Goal: Information Seeking & Learning: Learn about a topic

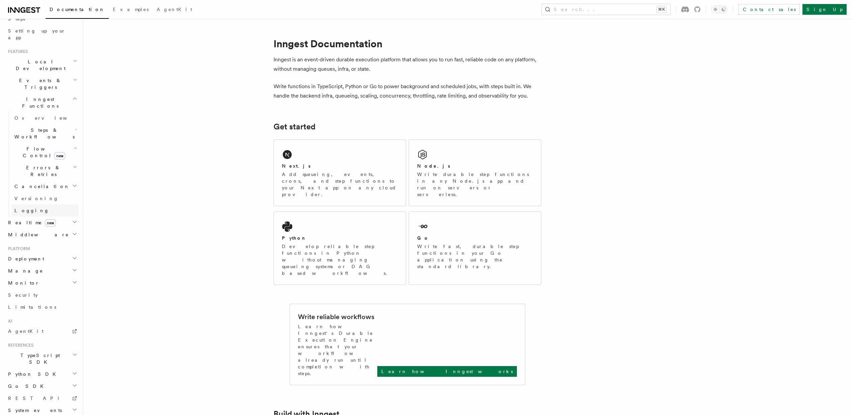
scroll to position [76, 0]
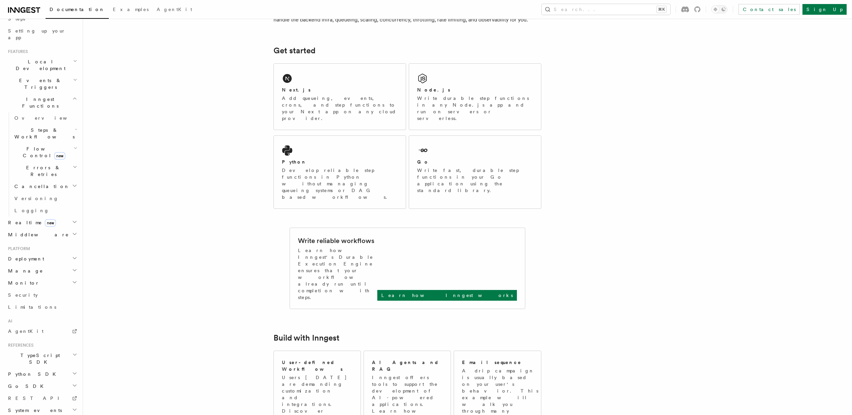
click at [33, 58] on span "Local Development" at bounding box center [39, 64] width 68 height 13
click at [39, 100] on span "Inngest Dev Server" at bounding box center [42, 106] width 57 height 12
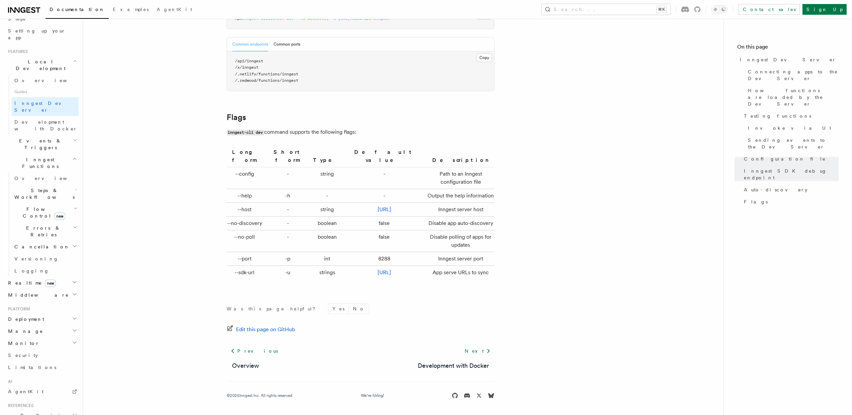
scroll to position [2126, 0]
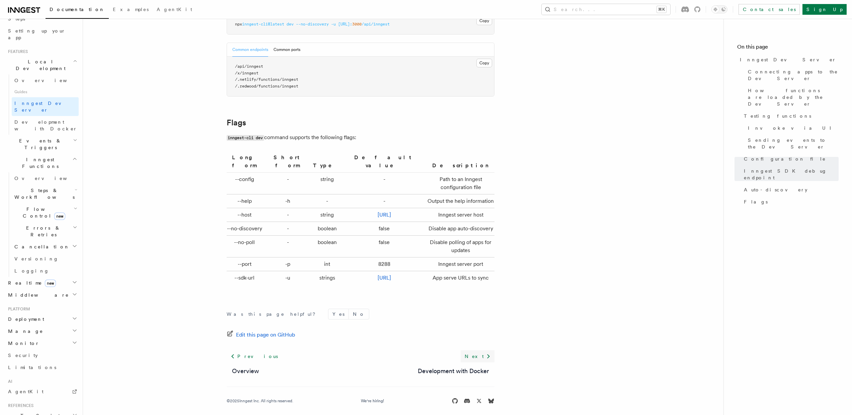
click at [483, 350] on link "Next" at bounding box center [478, 356] width 34 height 12
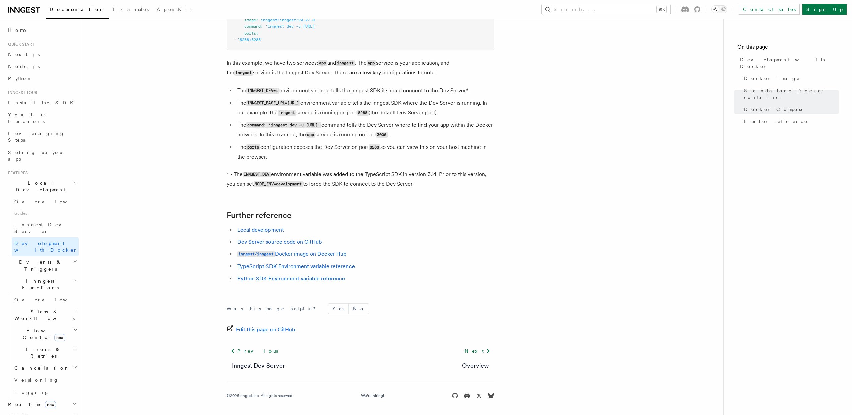
scroll to position [568, 0]
click at [479, 355] on link "Next" at bounding box center [478, 352] width 34 height 12
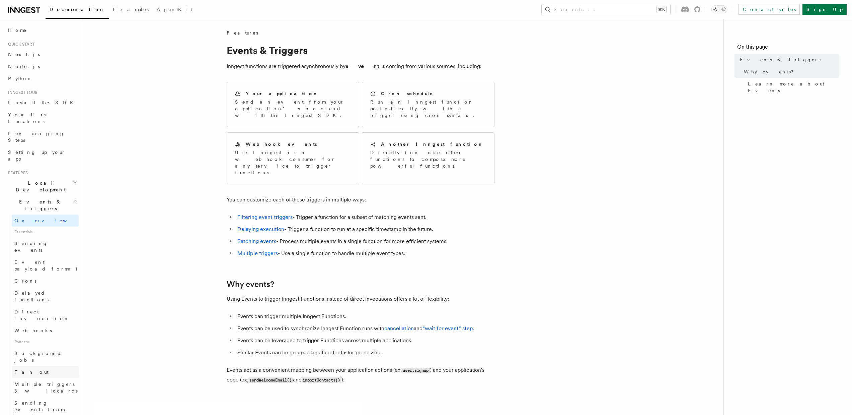
click at [39, 366] on link "Fan out" at bounding box center [45, 372] width 67 height 12
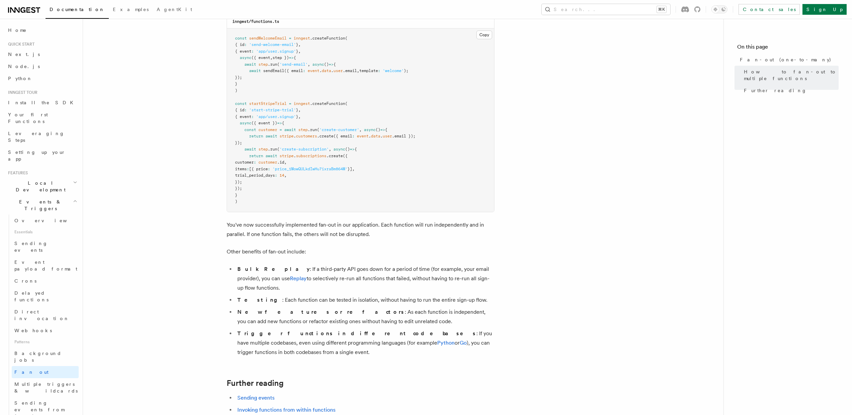
scroll to position [771, 0]
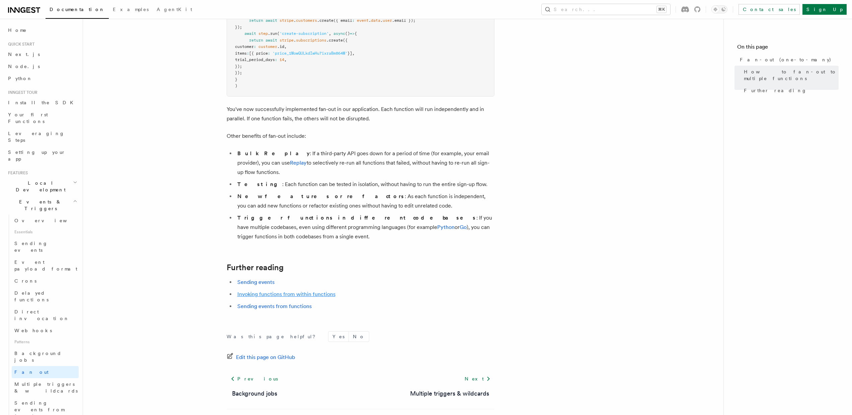
click at [318, 291] on link "Invoking functions from within functions" at bounding box center [286, 294] width 98 height 6
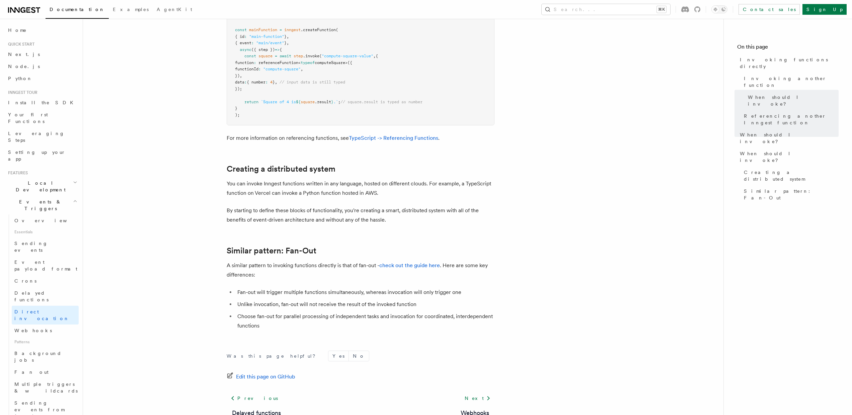
scroll to position [825, 0]
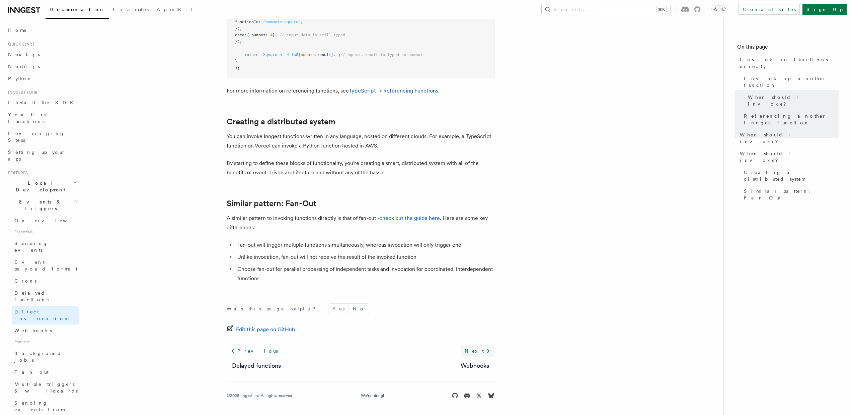
click at [479, 349] on link "Next" at bounding box center [478, 351] width 34 height 12
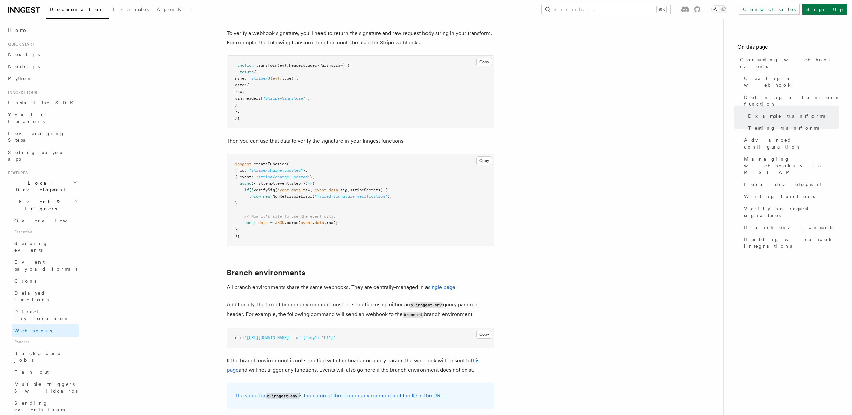
scroll to position [2156, 0]
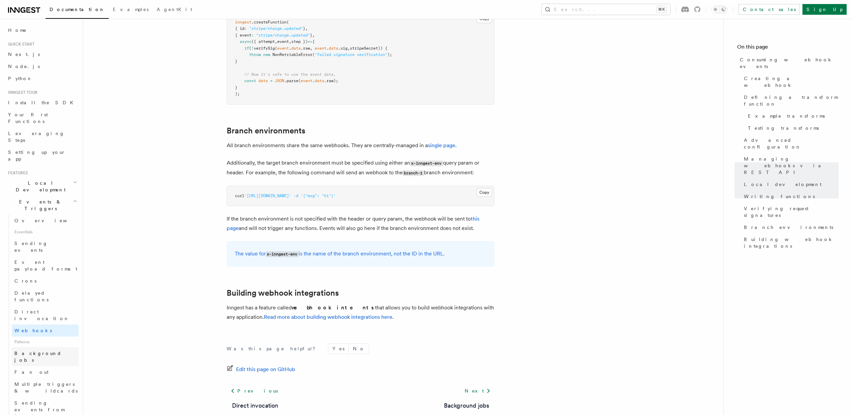
click at [47, 350] on span "Background jobs" at bounding box center [37, 356] width 47 height 12
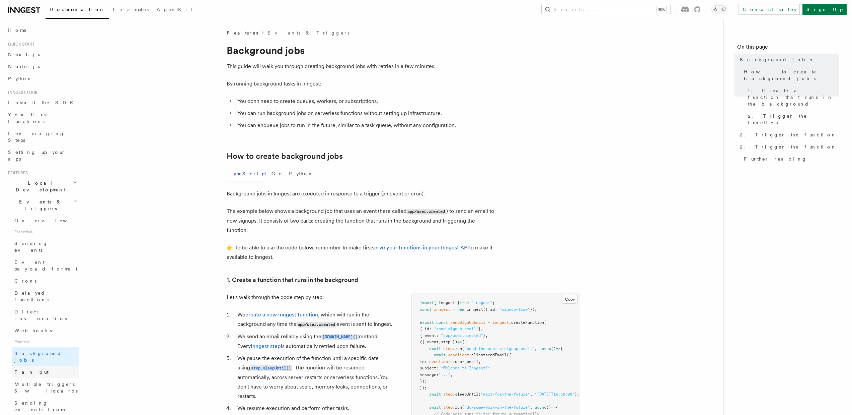
click at [44, 366] on link "Fan out" at bounding box center [45, 372] width 67 height 12
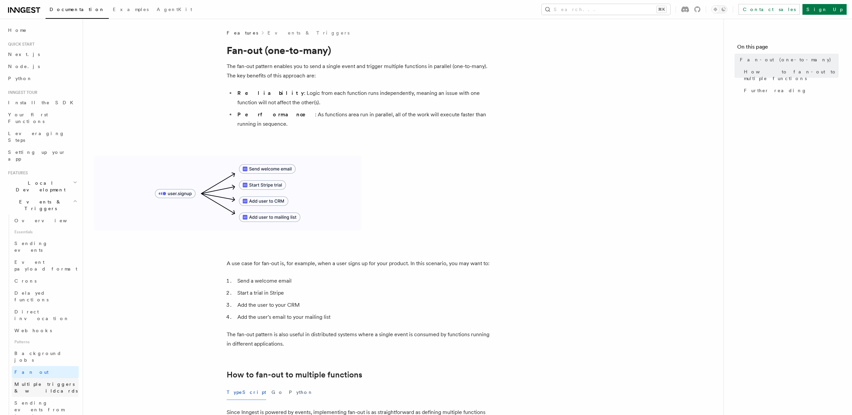
click at [48, 380] on span "Multiple triggers & wildcards" at bounding box center [46, 386] width 64 height 13
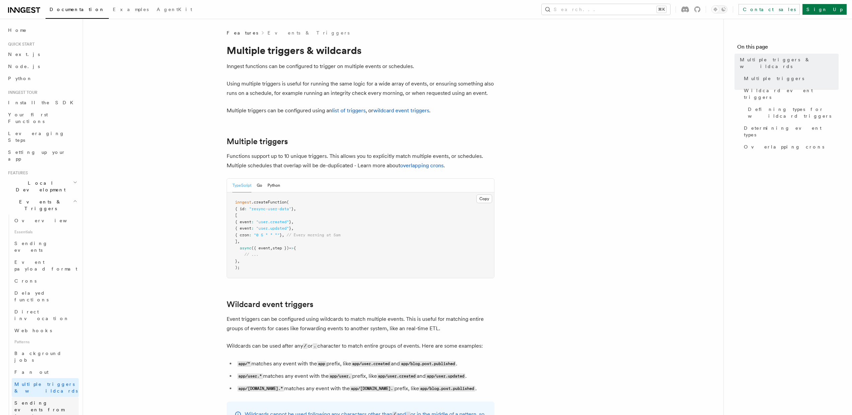
click at [46, 400] on span "Sending events from functions" at bounding box center [39, 409] width 50 height 19
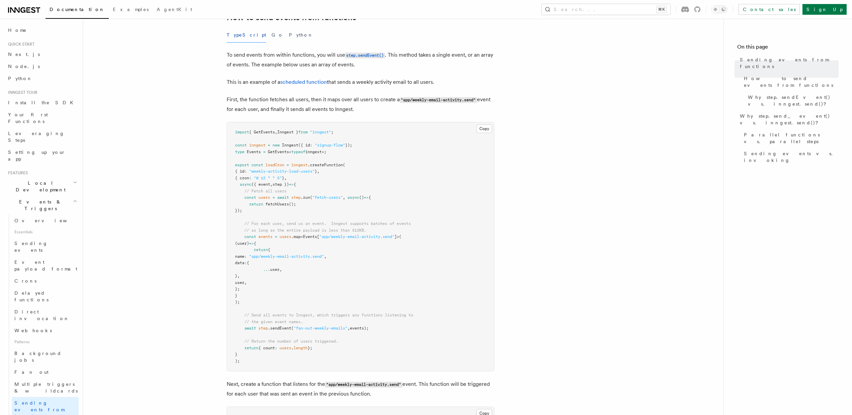
scroll to position [220, 0]
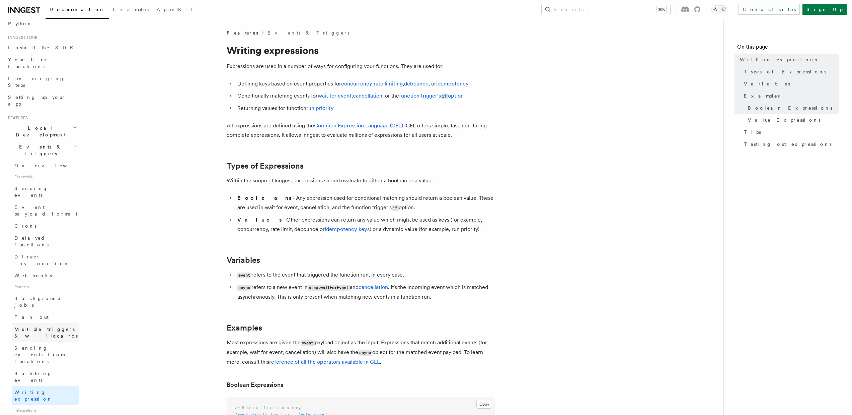
scroll to position [131, 0]
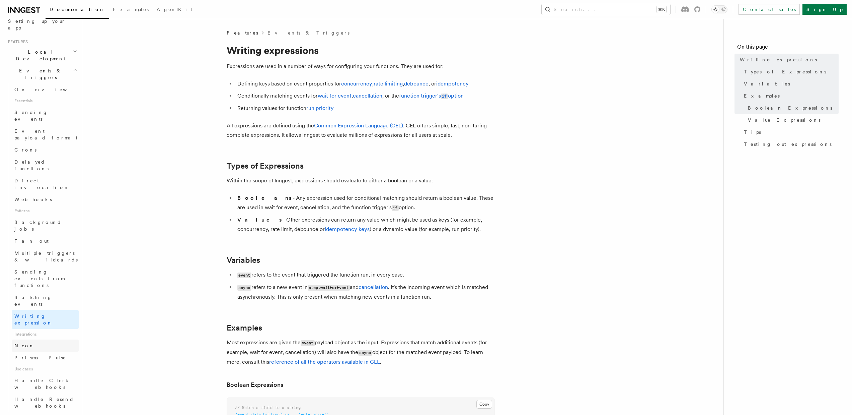
click at [37, 339] on link "Neon" at bounding box center [45, 345] width 67 height 12
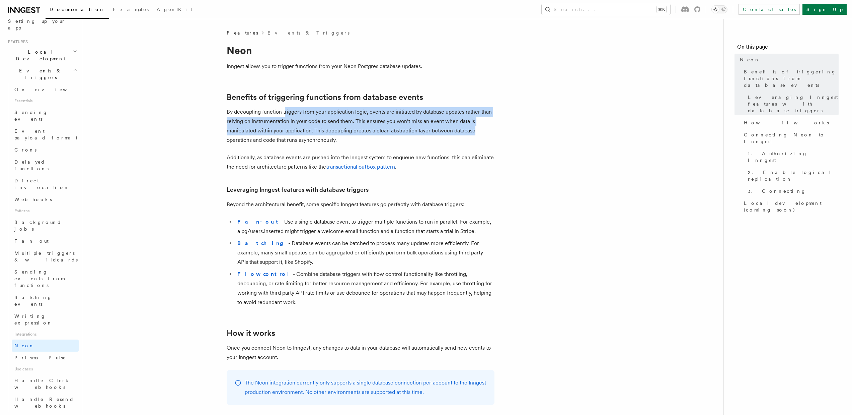
drag, startPoint x: 284, startPoint y: 113, endPoint x: 492, endPoint y: 127, distance: 207.8
click at [492, 127] on p "By decoupling function triggers from your application logic, events are initiat…" at bounding box center [361, 126] width 268 height 38
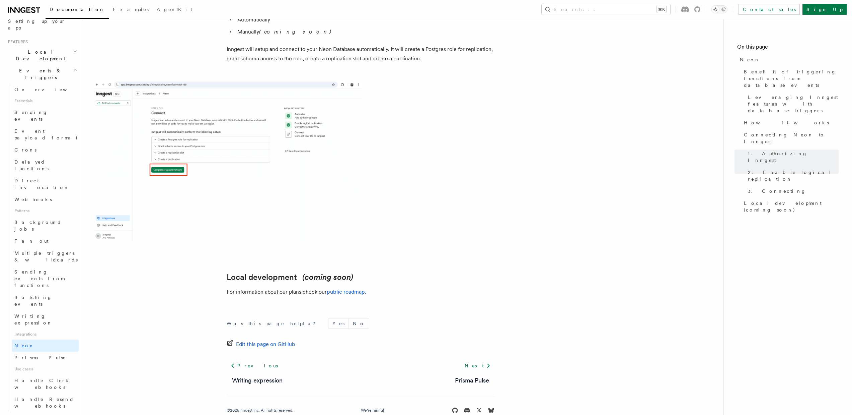
scroll to position [1468, 0]
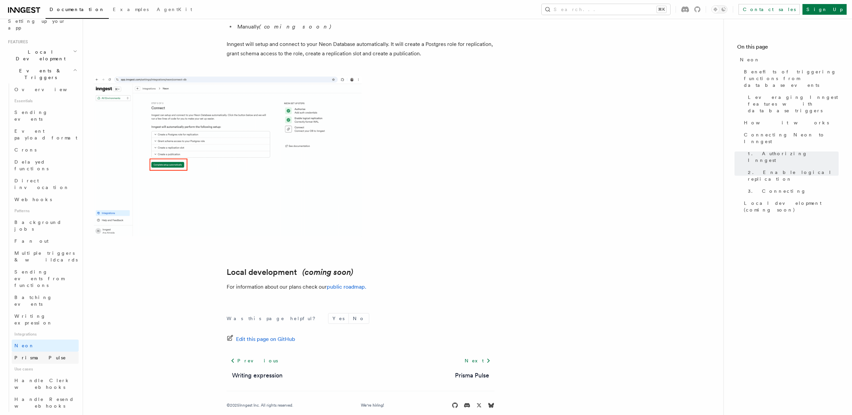
click at [43, 351] on link "Prisma Pulse" at bounding box center [45, 357] width 67 height 12
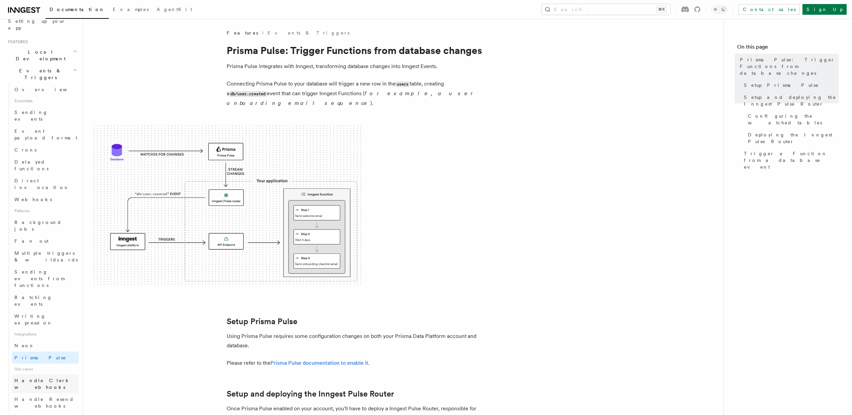
click at [38, 377] on span "Handle Clerk webhooks" at bounding box center [46, 383] width 64 height 13
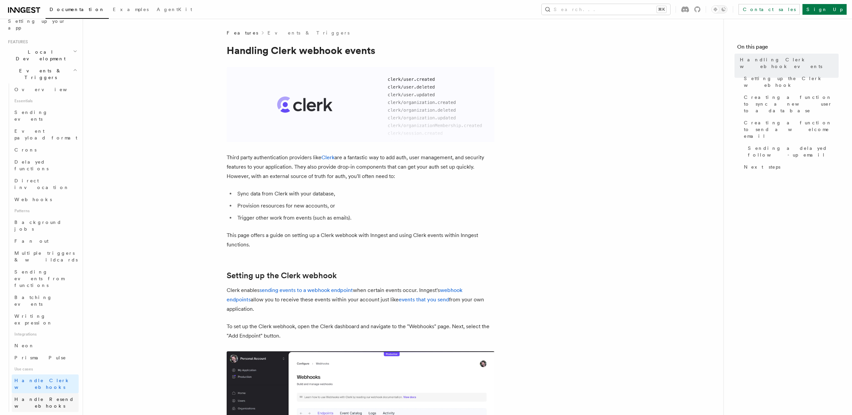
click at [43, 396] on span "Handle Resend webhooks" at bounding box center [44, 402] width 60 height 12
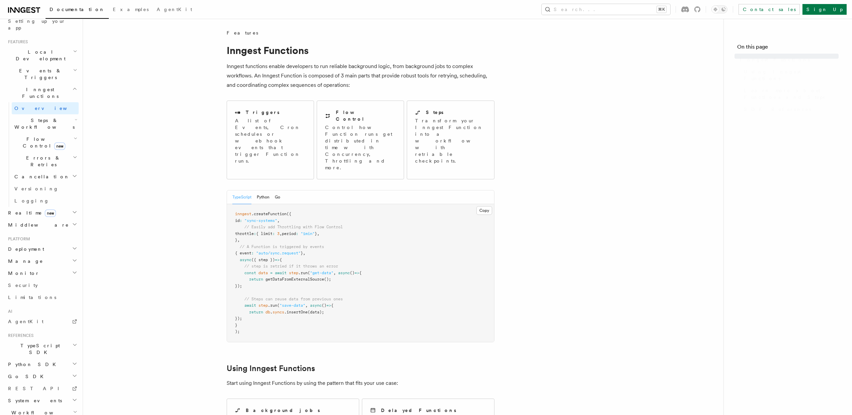
scroll to position [121, 0]
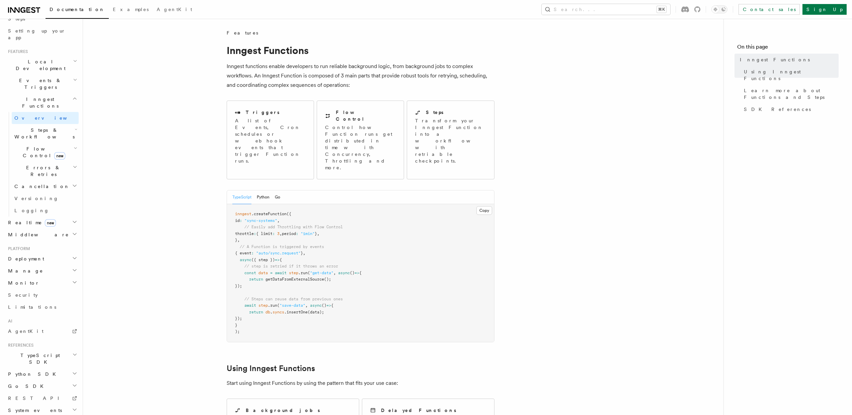
click at [31, 183] on span "Cancellation" at bounding box center [41, 186] width 58 height 7
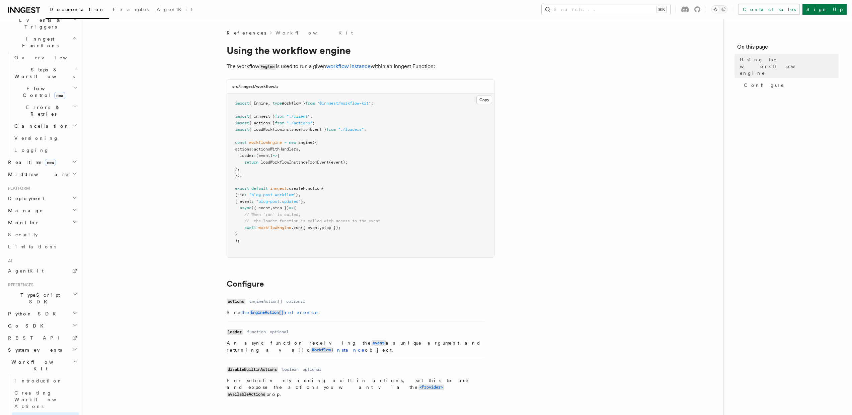
scroll to position [4, 0]
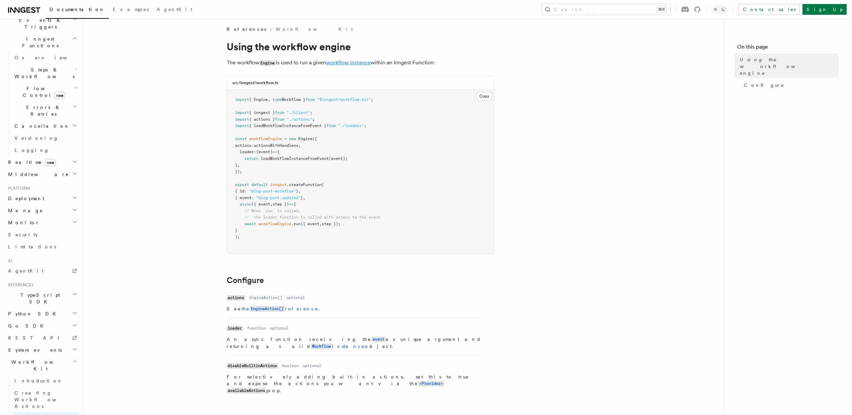
click at [353, 65] on link "workflow instance" at bounding box center [348, 62] width 45 height 6
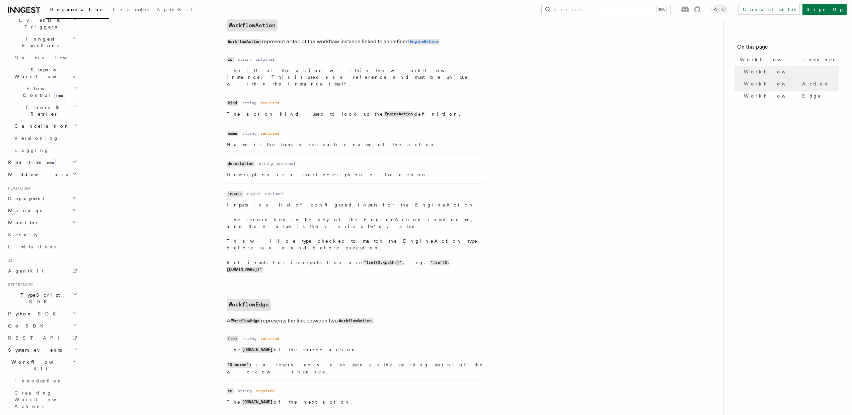
scroll to position [623, 0]
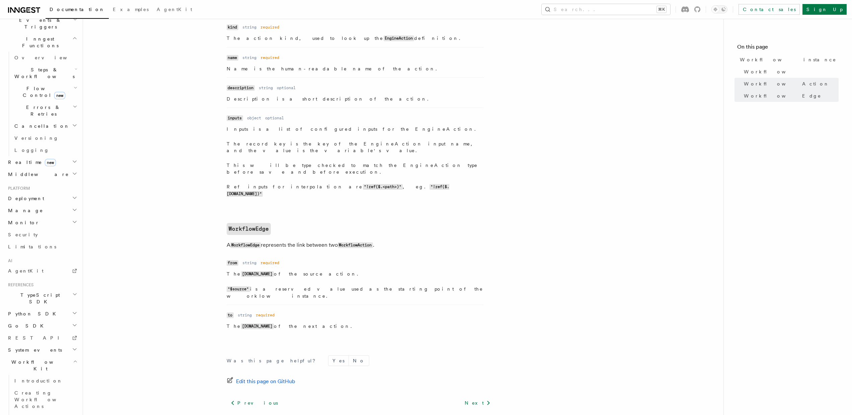
click at [469, 413] on link "Components API (React)" at bounding box center [456, 417] width 67 height 9
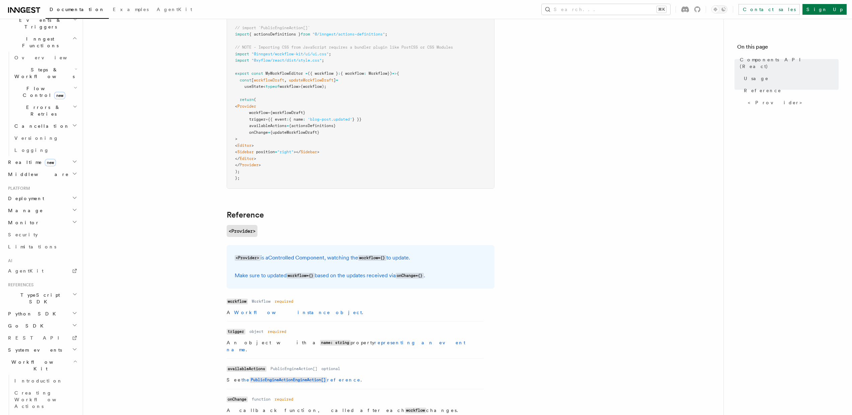
scroll to position [494, 0]
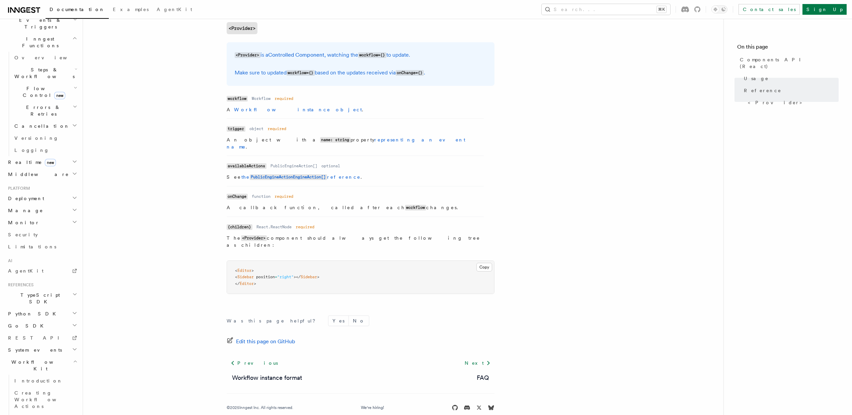
click at [36, 346] on span "System events" at bounding box center [33, 349] width 57 height 7
click at [26, 335] on span "REST API" at bounding box center [36, 337] width 57 height 5
click at [31, 171] on span "Middleware" at bounding box center [37, 174] width 64 height 7
click at [49, 225] on span "Dependency Injection" at bounding box center [34, 231] width 40 height 12
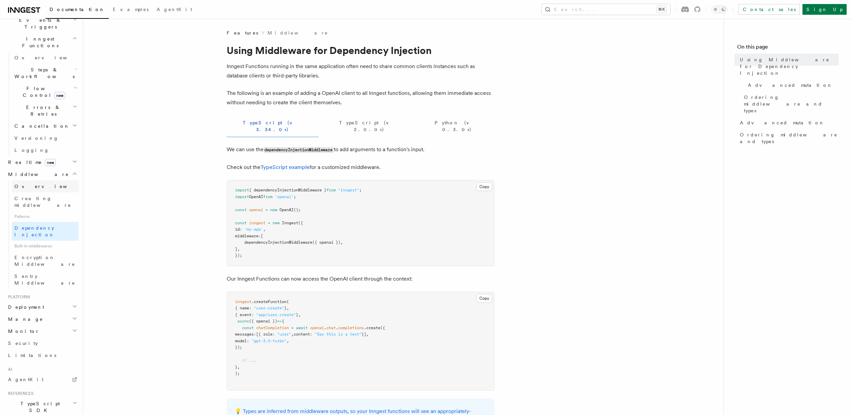
click at [28, 184] on span "Overview" at bounding box center [48, 186] width 69 height 5
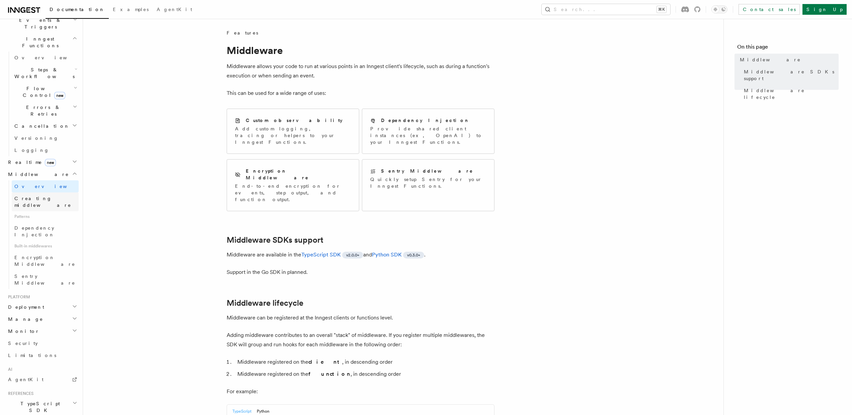
click at [41, 196] on span "Creating middleware" at bounding box center [42, 202] width 57 height 12
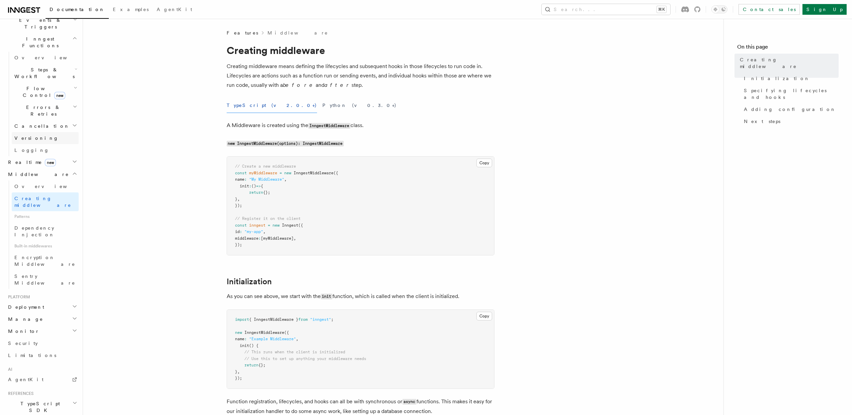
click at [25, 132] on link "Versioning" at bounding box center [45, 138] width 67 height 12
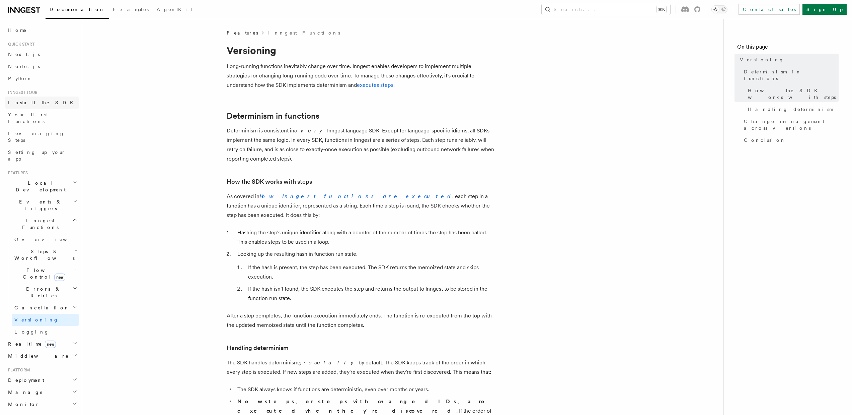
click at [32, 104] on span "Install the SDK" at bounding box center [42, 102] width 69 height 5
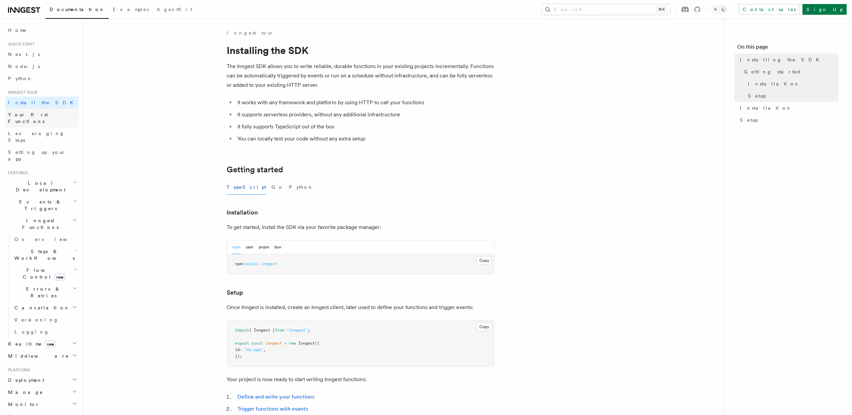
click at [37, 114] on span "Your first Functions" at bounding box center [28, 118] width 40 height 12
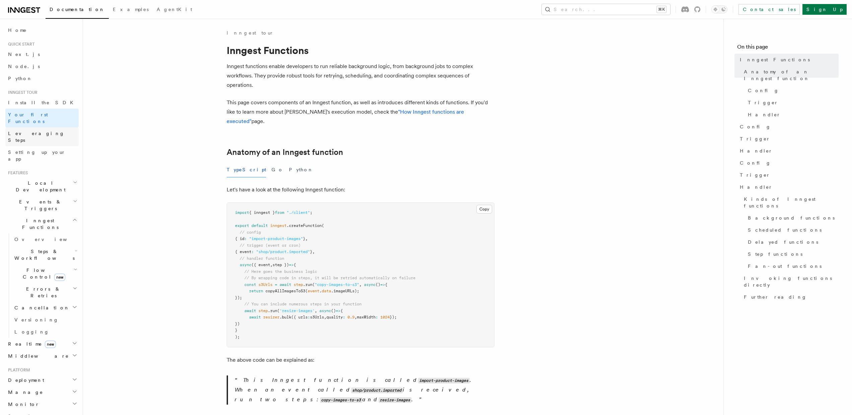
click at [41, 130] on span "Leveraging Steps" at bounding box center [43, 136] width 71 height 13
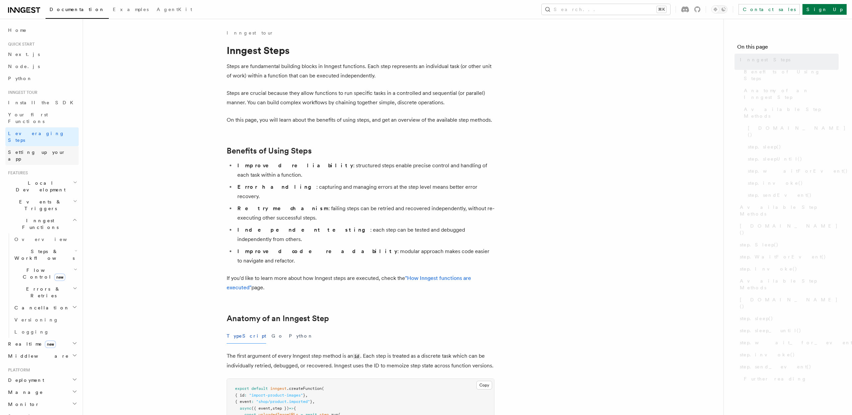
click at [43, 149] on span "Setting up your app" at bounding box center [37, 155] width 58 height 12
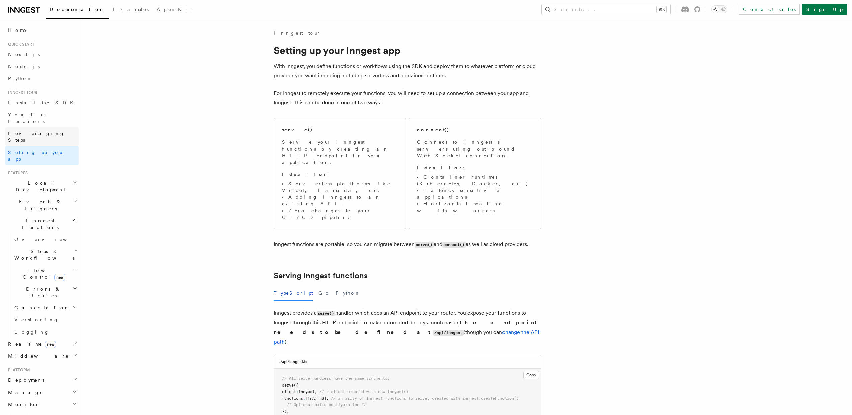
click at [31, 131] on span "Leveraging Steps" at bounding box center [36, 137] width 57 height 12
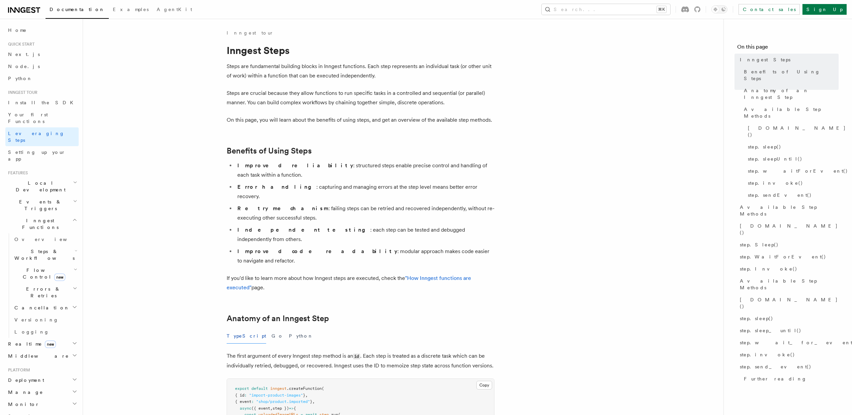
click at [26, 9] on icon at bounding box center [28, 9] width 4 height 5
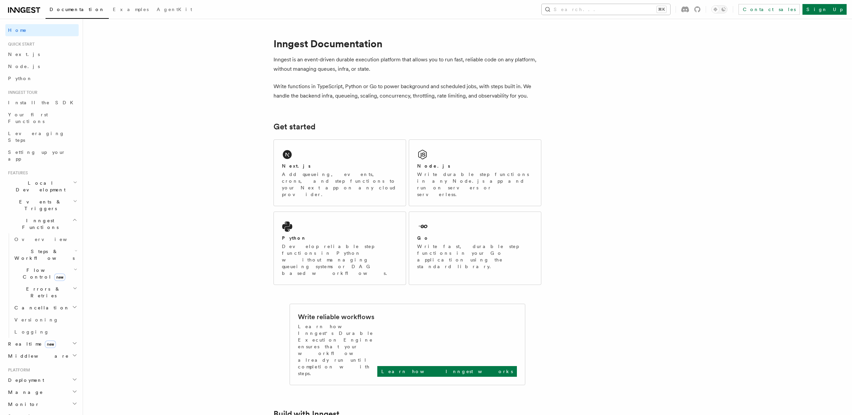
click at [670, 9] on button "Search... ⌘K" at bounding box center [606, 9] width 129 height 11
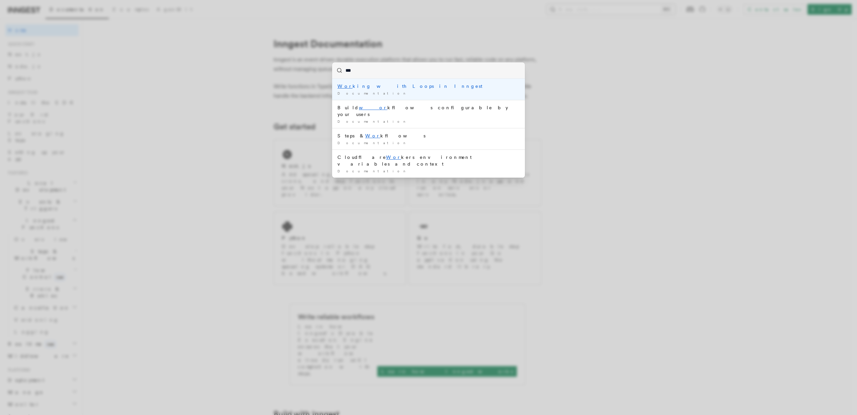
type input "****"
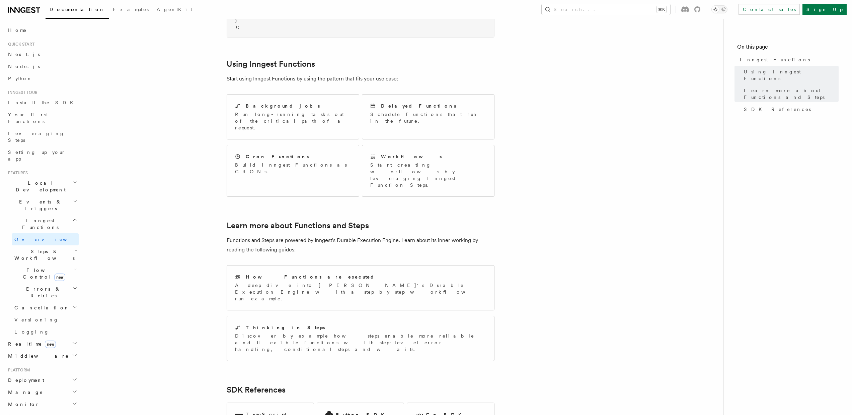
scroll to position [385, 0]
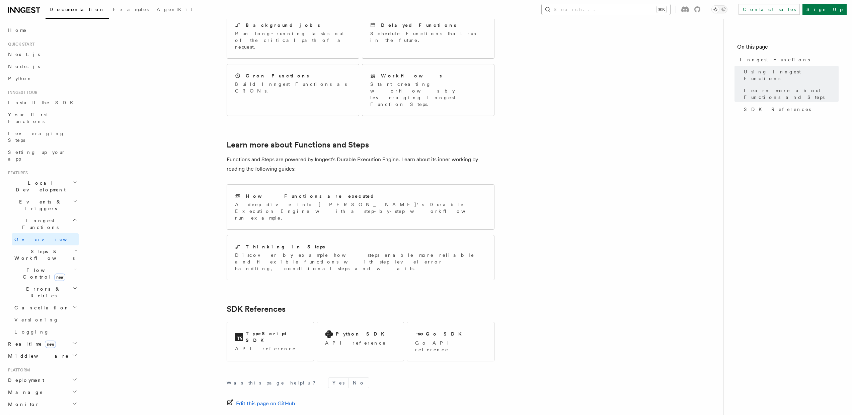
click at [624, 13] on button "Search... ⌘K" at bounding box center [606, 9] width 129 height 11
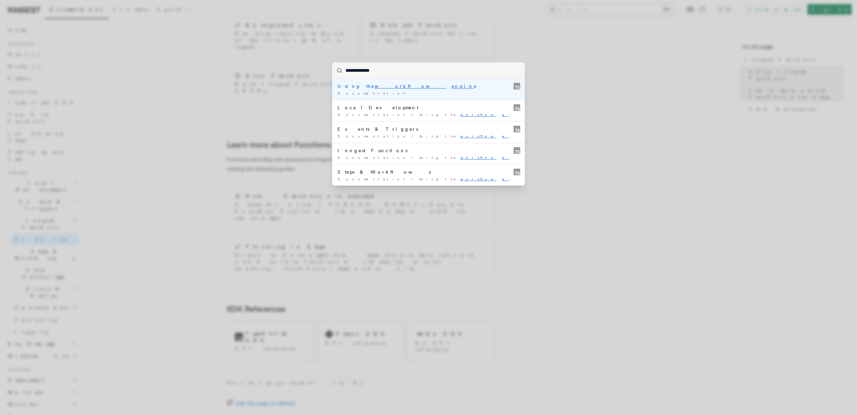
type input "**********"
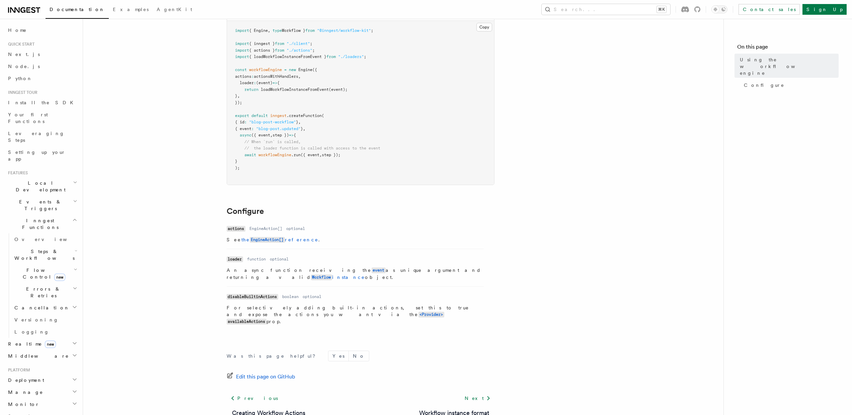
scroll to position [68, 0]
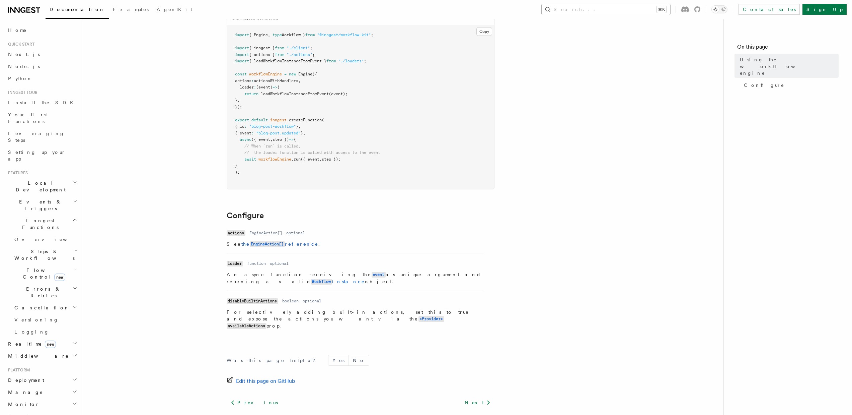
click at [622, 10] on button "Search... ⌘K" at bounding box center [606, 9] width 129 height 11
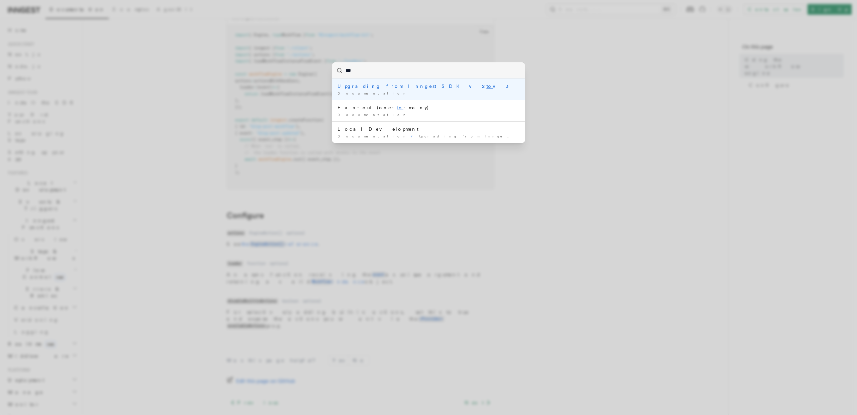
type input "****"
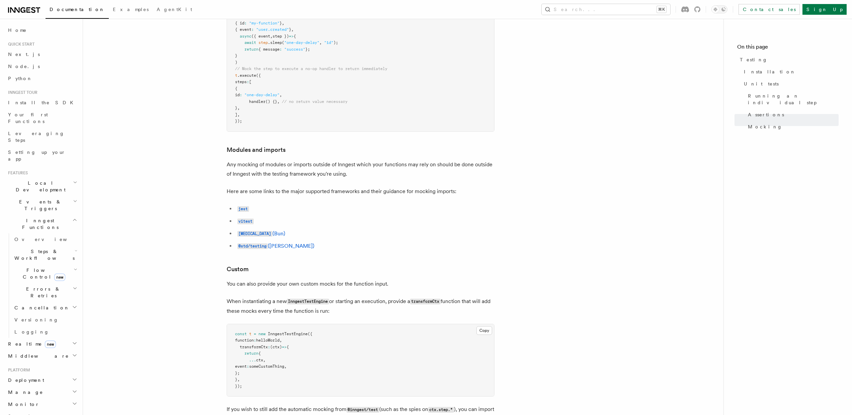
scroll to position [2216, 0]
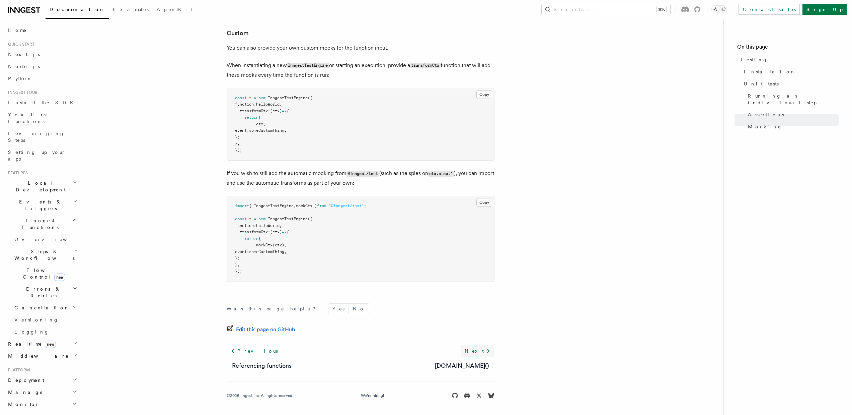
drag, startPoint x: 483, startPoint y: 342, endPoint x: 480, endPoint y: 350, distance: 8.7
click at [482, 349] on footer "Was this page helpful? Yes No Edit this page on GitHub Previous Referencing fun…" at bounding box center [361, 350] width 268 height 95
click at [480, 352] on link "Next" at bounding box center [478, 351] width 34 height 12
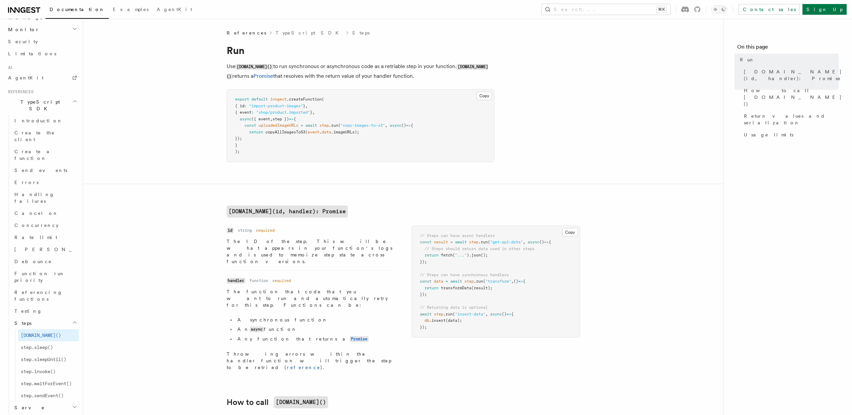
scroll to position [411, 0]
click at [31, 380] on span "Middleware" at bounding box center [44, 383] width 64 height 7
click at [30, 365] on h2 "Serve" at bounding box center [45, 371] width 67 height 12
click at [34, 380] on span "Configuration" at bounding box center [51, 382] width 61 height 5
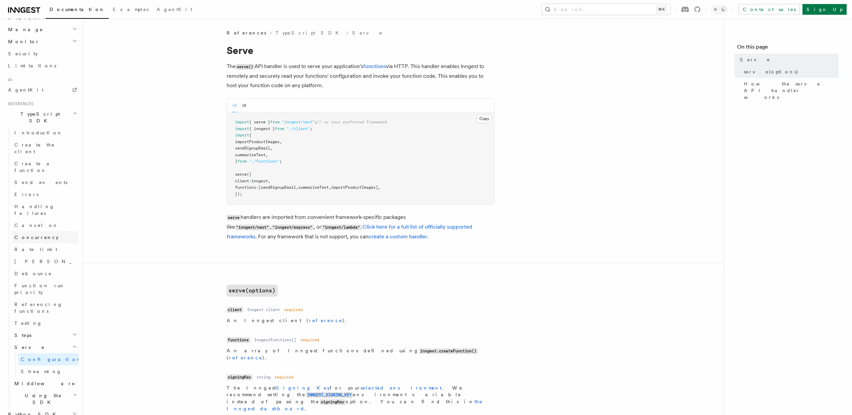
click at [37, 231] on link "Concurrency" at bounding box center [45, 237] width 67 height 12
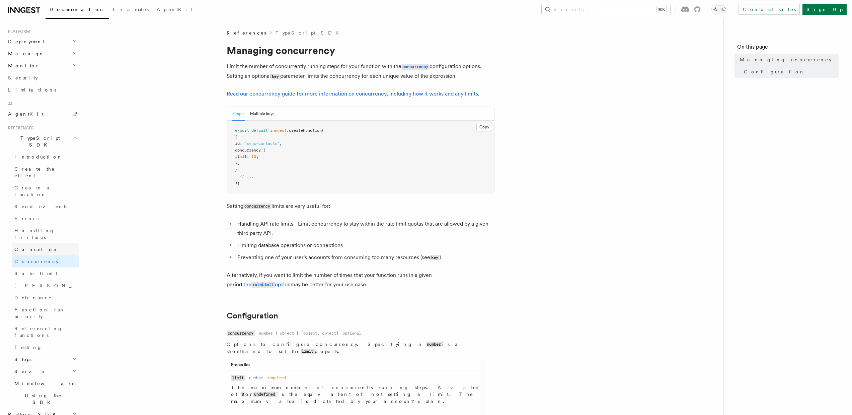
click at [32, 246] on span "Cancel on" at bounding box center [36, 248] width 44 height 5
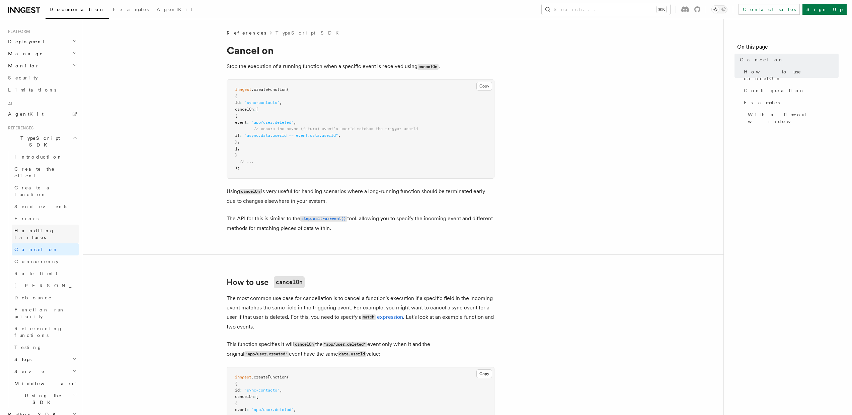
click at [30, 228] on span "Handling failures" at bounding box center [34, 234] width 40 height 12
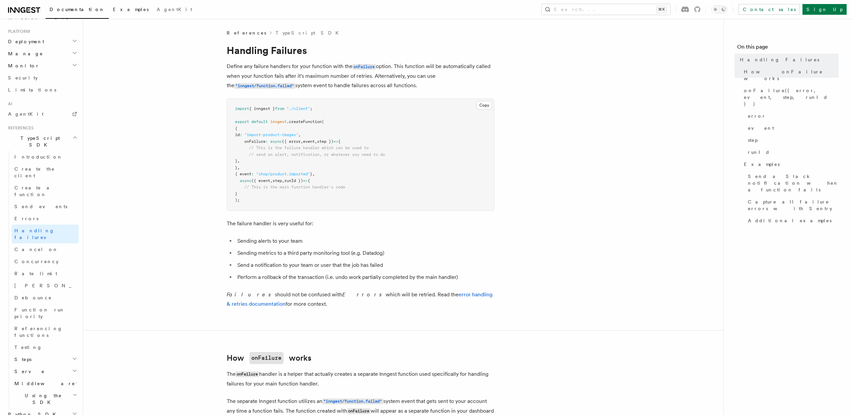
click at [109, 14] on link "Examples" at bounding box center [131, 10] width 44 height 16
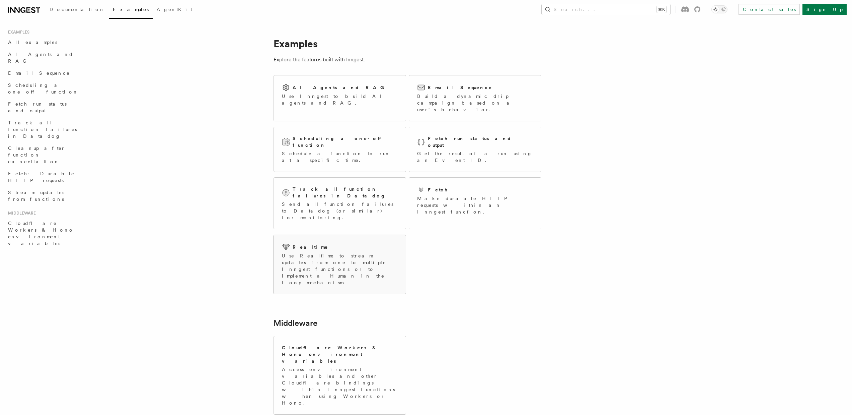
click at [347, 252] on p "Use Realtime to stream updates from one to multiple Inngest functions or to imp…" at bounding box center [340, 268] width 116 height 33
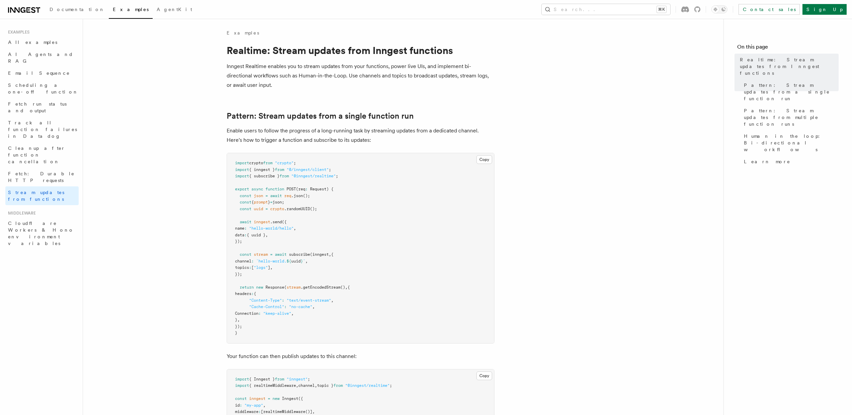
scroll to position [4, 0]
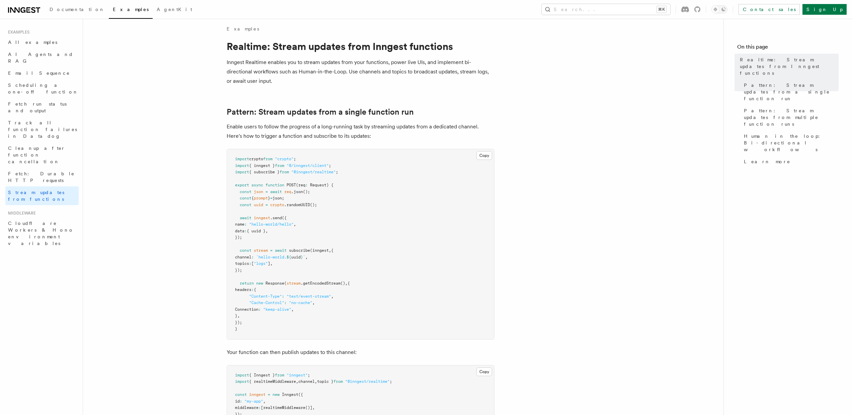
click at [681, 15] on div "Documentation Examples AgentKit Search... ⌘K Contact sales Sign Up" at bounding box center [426, 9] width 852 height 19
click at [669, 9] on button "Search... ⌘K" at bounding box center [606, 9] width 129 height 11
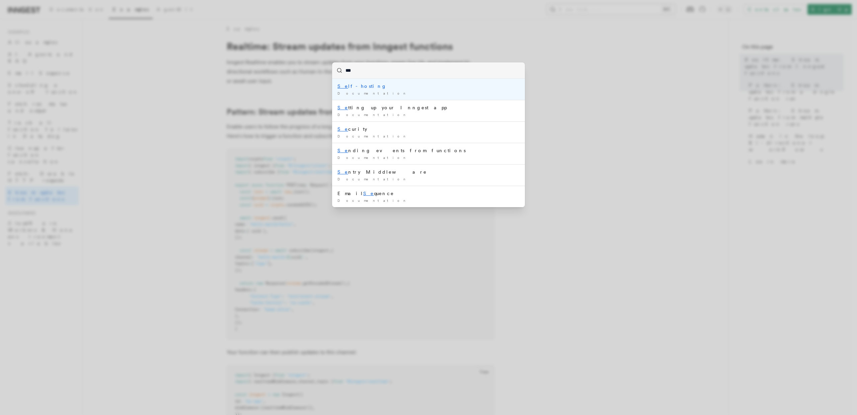
type input "****"
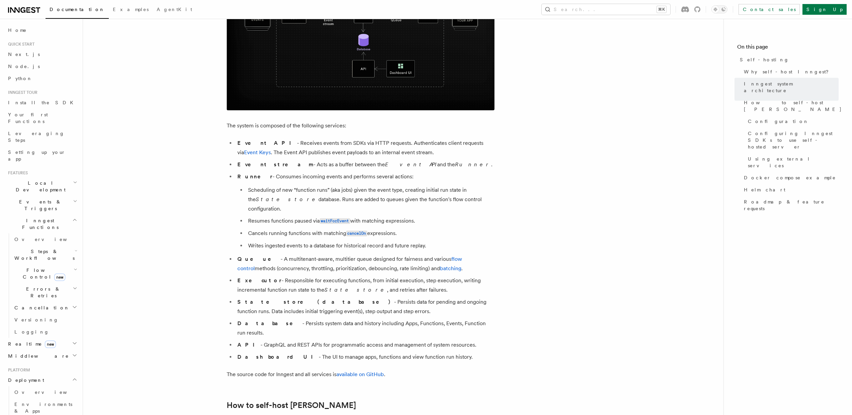
scroll to position [352, 0]
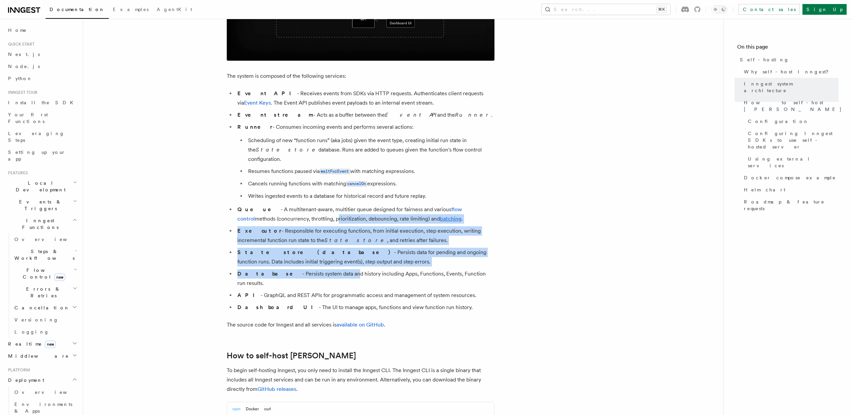
drag, startPoint x: 317, startPoint y: 265, endPoint x: 294, endPoint y: 206, distance: 63.1
click at [295, 205] on ul "Event API - Receives events from SDKs via HTTP requests. Authenticates client r…" at bounding box center [361, 200] width 268 height 223
click at [247, 226] on li "Executor - Responsible for executing functions, from initial execution, step ex…" at bounding box center [364, 235] width 259 height 19
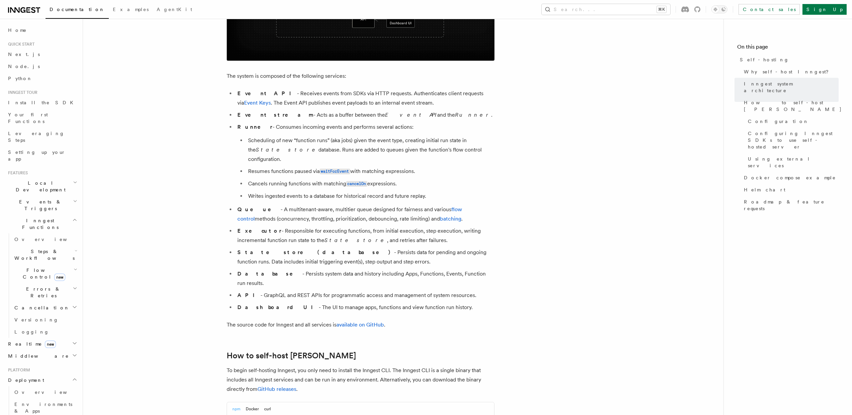
drag, startPoint x: 294, startPoint y: 242, endPoint x: 356, endPoint y: 255, distance: 62.5
click at [356, 255] on li "State store (database) - Persists data for pending and ongoing function runs. D…" at bounding box center [364, 256] width 259 height 19
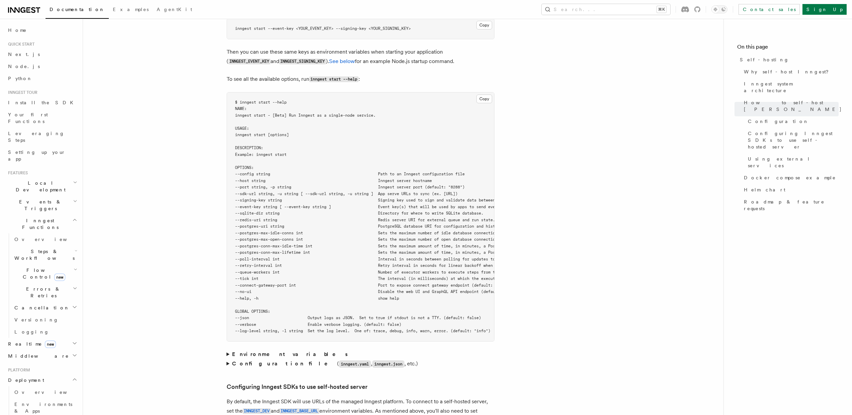
scroll to position [1177, 0]
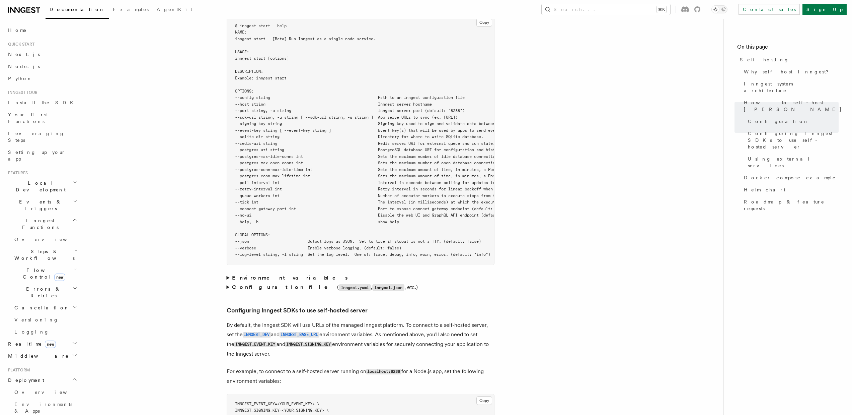
click at [252, 274] on strong "Environment variables" at bounding box center [290, 277] width 117 height 6
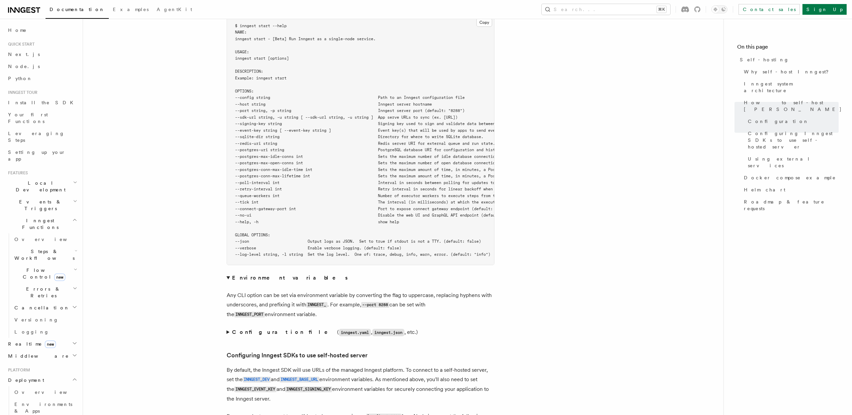
click at [238, 329] on strong "Configuration file" at bounding box center [284, 332] width 105 height 6
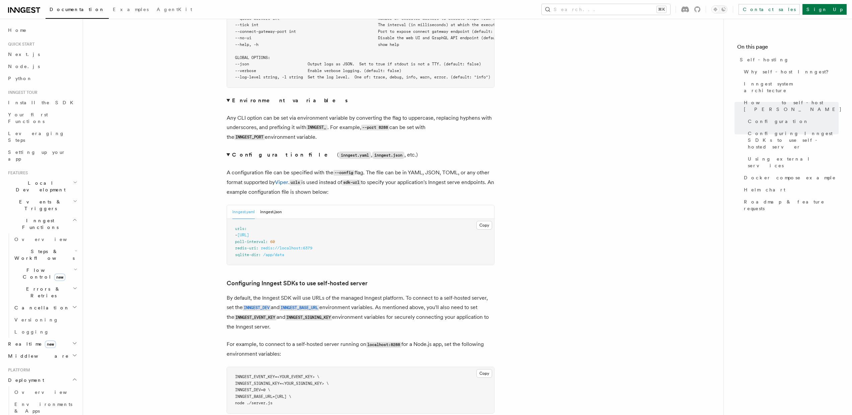
scroll to position [1358, 0]
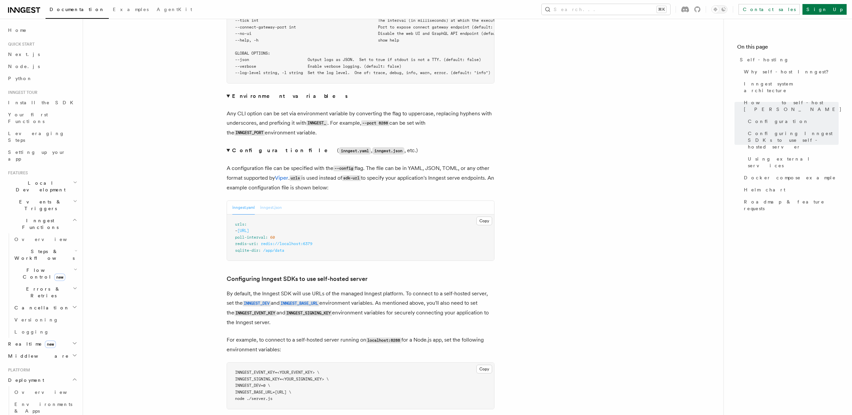
click at [267, 201] on button "inngest.json" at bounding box center [271, 208] width 22 height 14
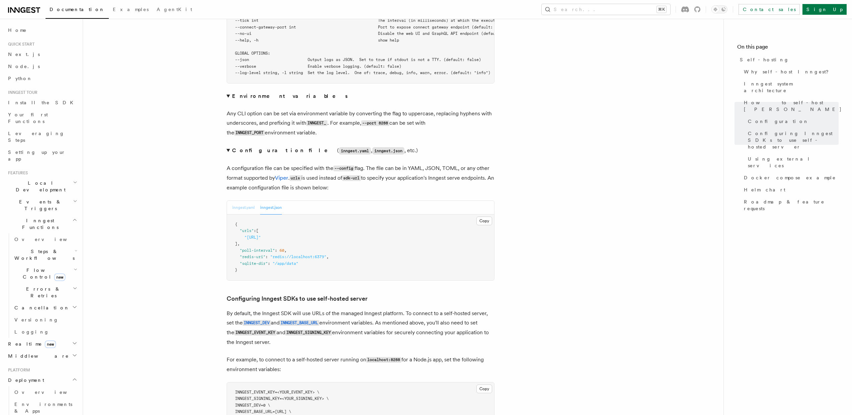
click at [234, 201] on button "inngest.yaml" at bounding box center [243, 208] width 22 height 14
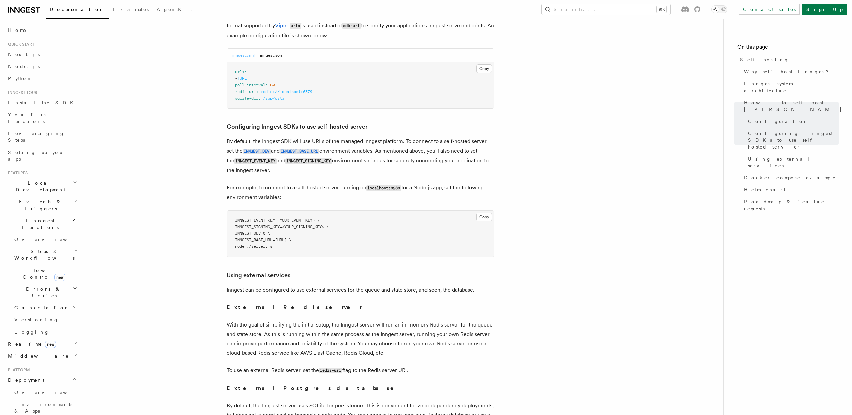
scroll to position [1515, 0]
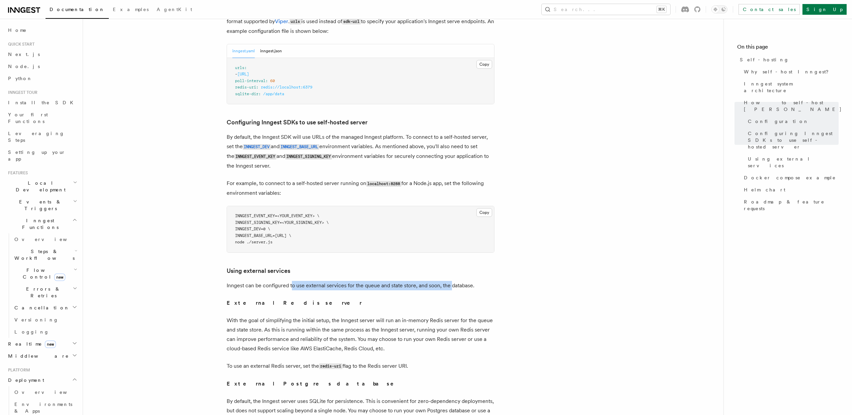
drag, startPoint x: 292, startPoint y: 274, endPoint x: 450, endPoint y: 275, distance: 158.4
click at [450, 281] on p "Inngest can be configured to use external services for the queue and state stor…" at bounding box center [361, 285] width 268 height 9
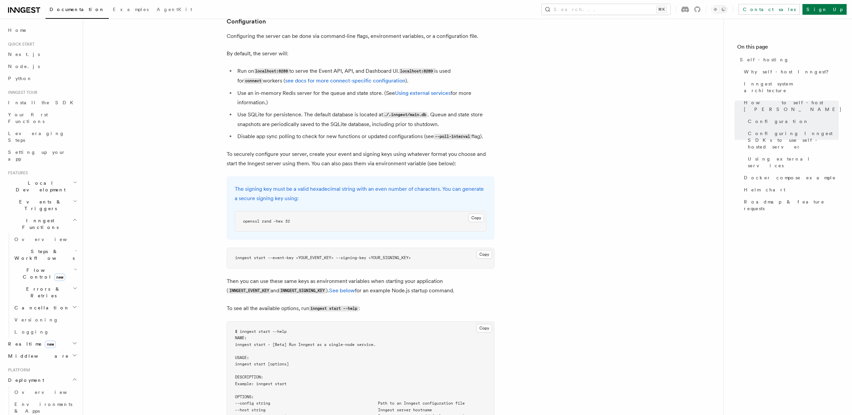
scroll to position [187, 0]
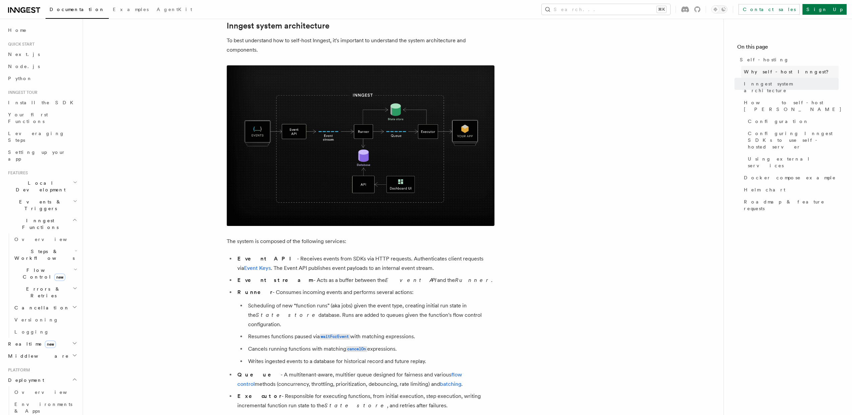
click at [756, 72] on span "Why self-host Inngest?" at bounding box center [788, 71] width 89 height 7
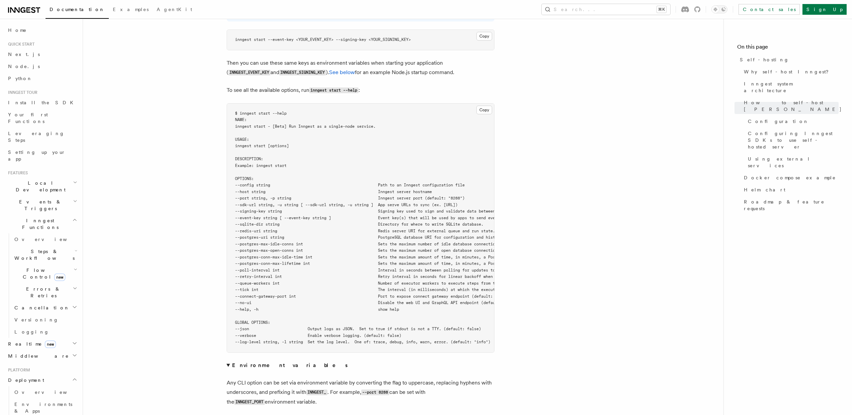
scroll to position [1085, 0]
